Goal: Book appointment/travel/reservation

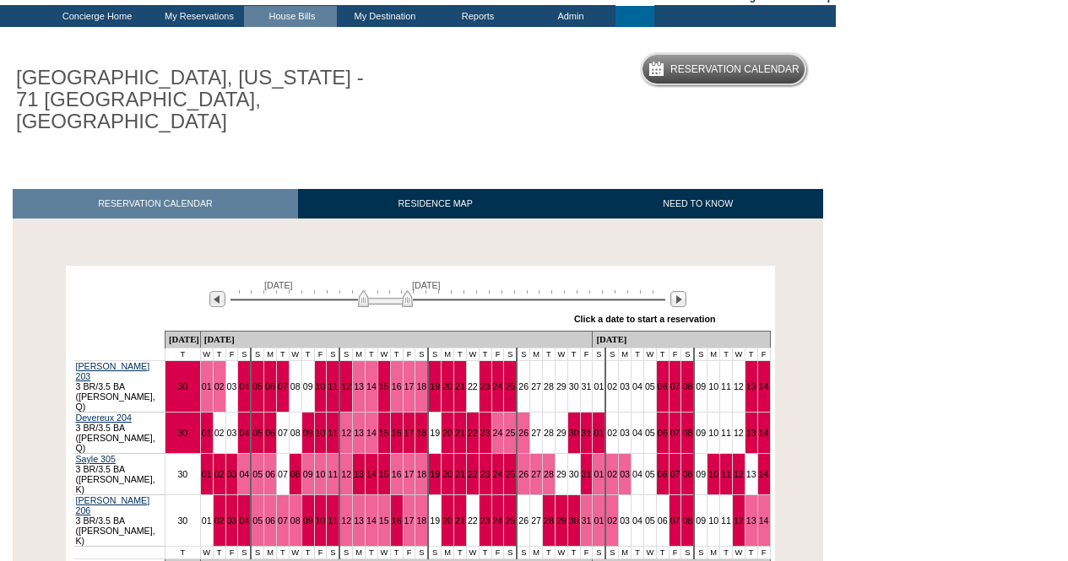
scroll to position [91, 0]
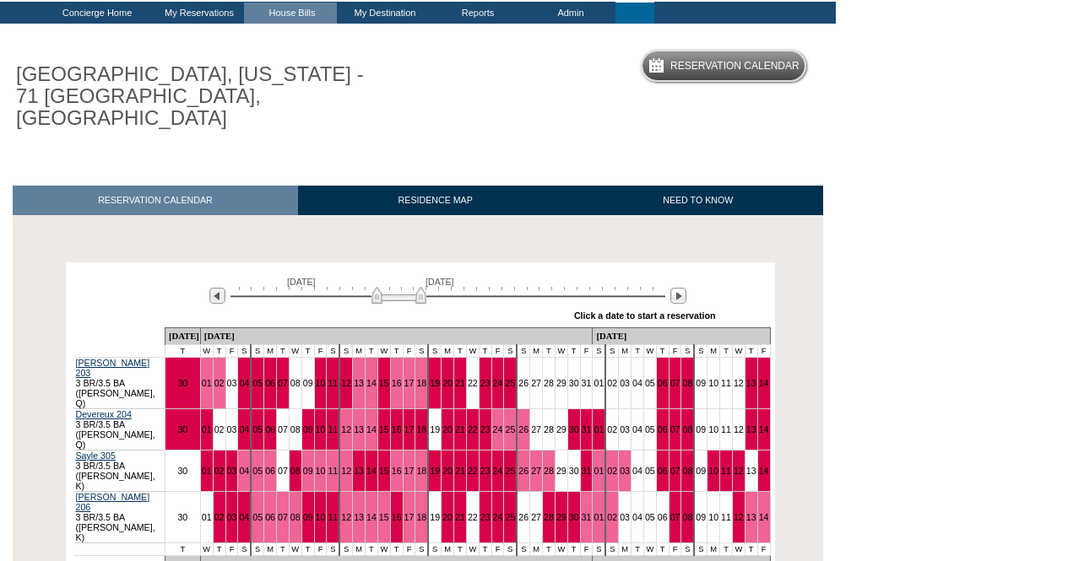
drag, startPoint x: 387, startPoint y: 274, endPoint x: 401, endPoint y: 277, distance: 13.9
click at [401, 287] on img at bounding box center [398, 295] width 55 height 17
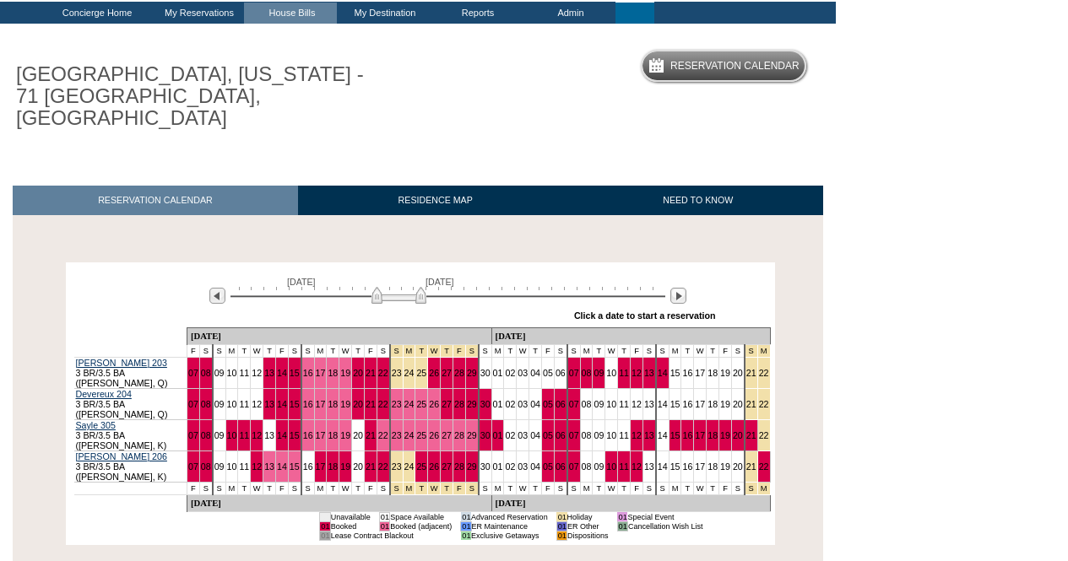
click at [1067, 36] on body "Follow Us ::" at bounding box center [534, 189] width 1068 height 561
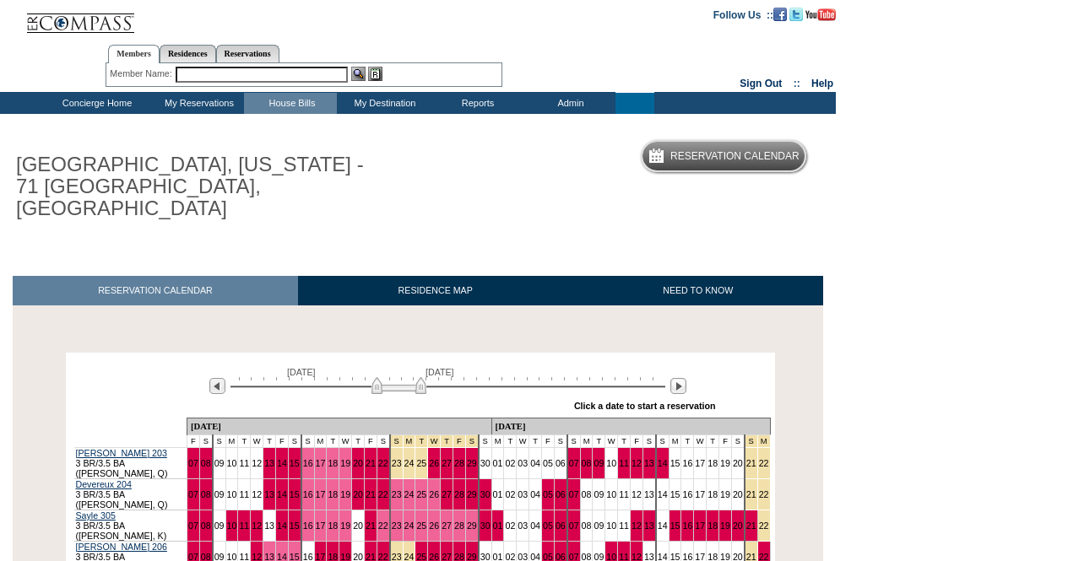
scroll to position [0, 0]
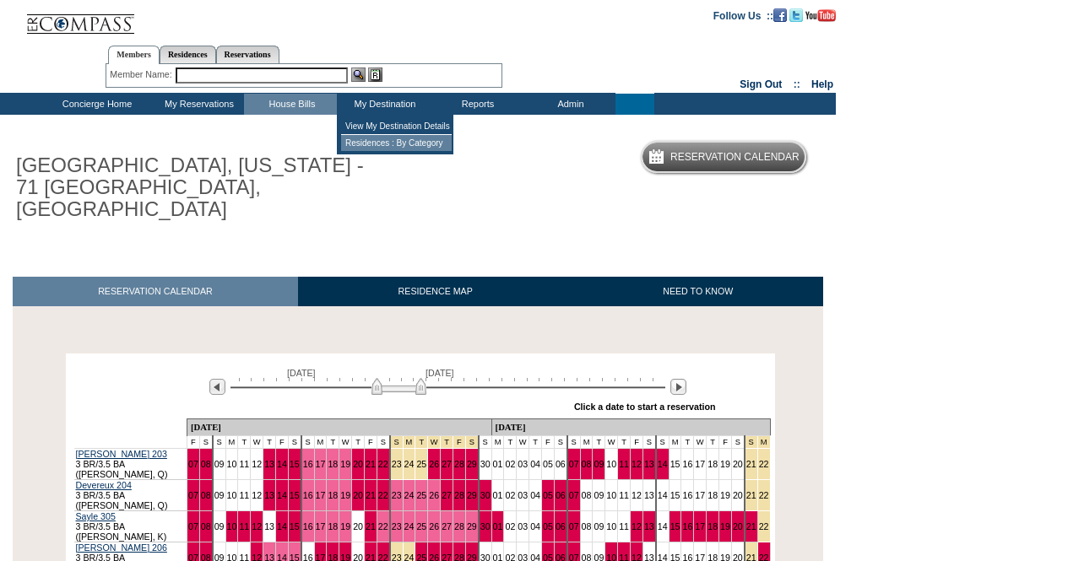
click at [387, 142] on td "Residences : By Category" at bounding box center [396, 143] width 111 height 16
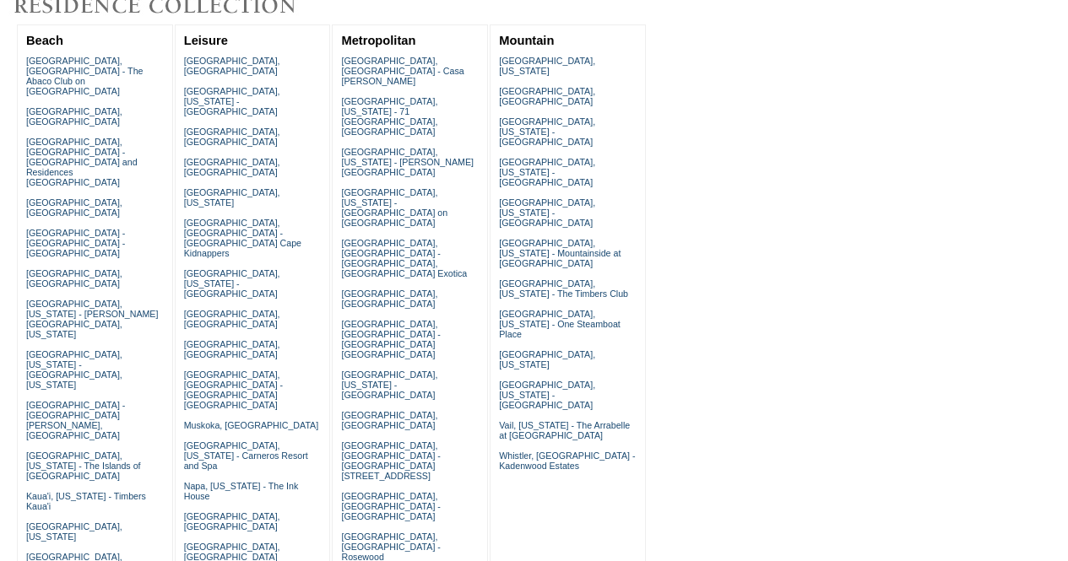
scroll to position [371, 0]
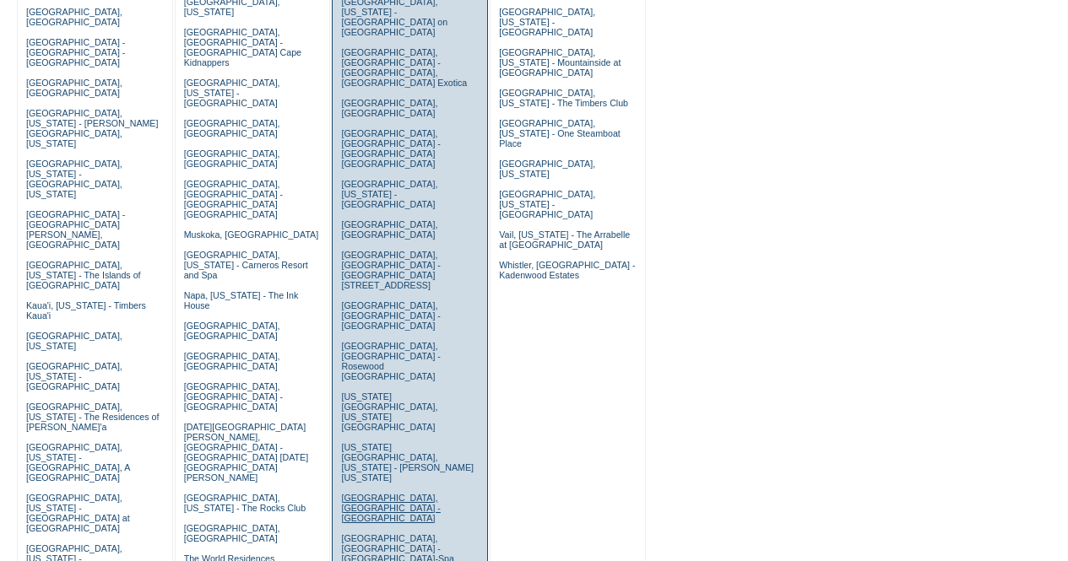
click at [362, 493] on link "[GEOGRAPHIC_DATA], [GEOGRAPHIC_DATA] - [GEOGRAPHIC_DATA]" at bounding box center [390, 508] width 99 height 30
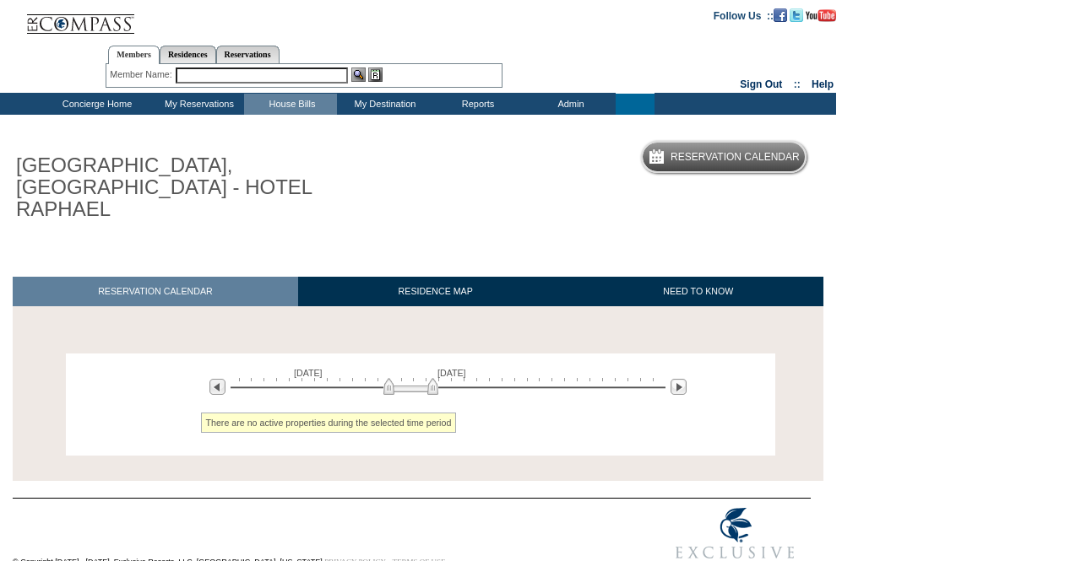
drag, startPoint x: 402, startPoint y: 344, endPoint x: 427, endPoint y: 345, distance: 25.4
click at [427, 378] on img at bounding box center [410, 386] width 55 height 17
drag, startPoint x: 427, startPoint y: 345, endPoint x: 456, endPoint y: 345, distance: 28.7
click at [445, 378] on img at bounding box center [417, 386] width 55 height 17
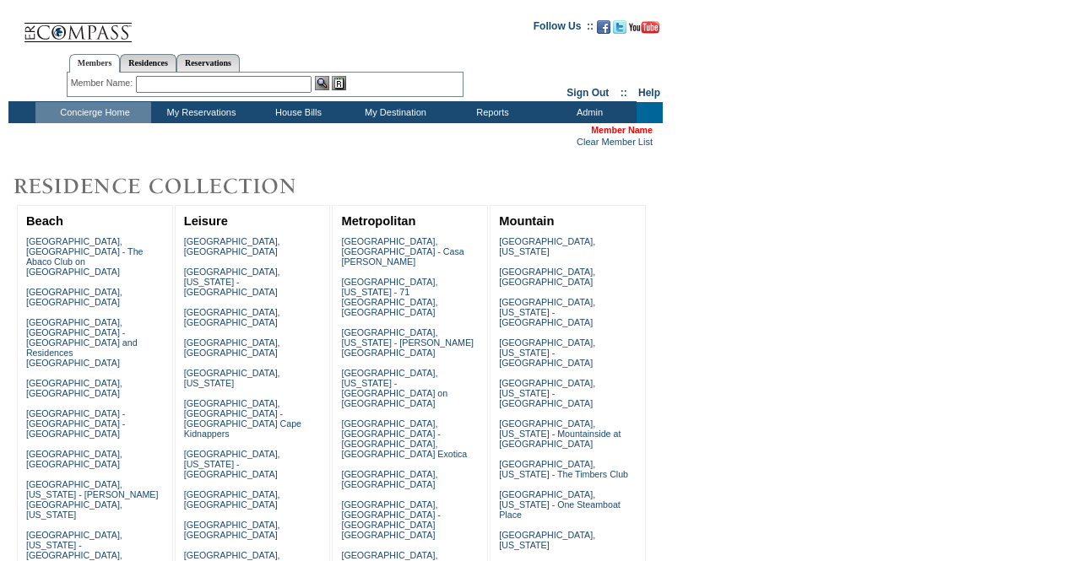
scroll to position [371, 0]
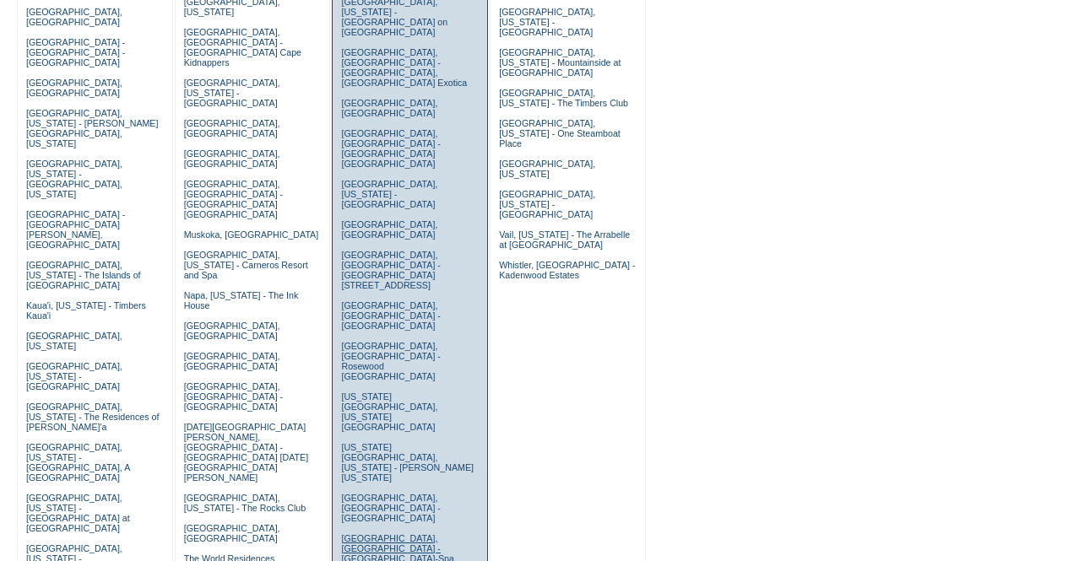
click at [369, 534] on link "[GEOGRAPHIC_DATA], [GEOGRAPHIC_DATA] - [GEOGRAPHIC_DATA]-Spa" at bounding box center [397, 549] width 112 height 30
